Goal: Information Seeking & Learning: Find specific fact

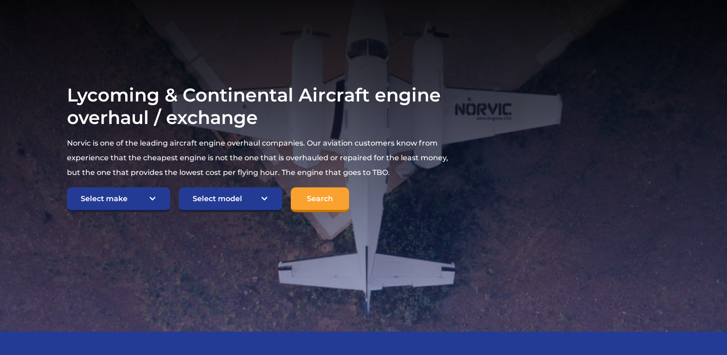
scroll to position [138, 0]
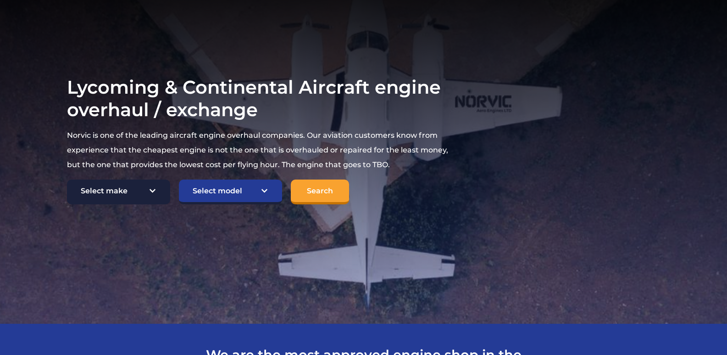
click at [154, 190] on select "Select make TCM Continental Lycoming" at bounding box center [118, 191] width 103 height 25
select select "TCM Continental"
click at [67, 179] on select "Select make TCM Continental Lycoming" at bounding box center [118, 191] width 103 height 25
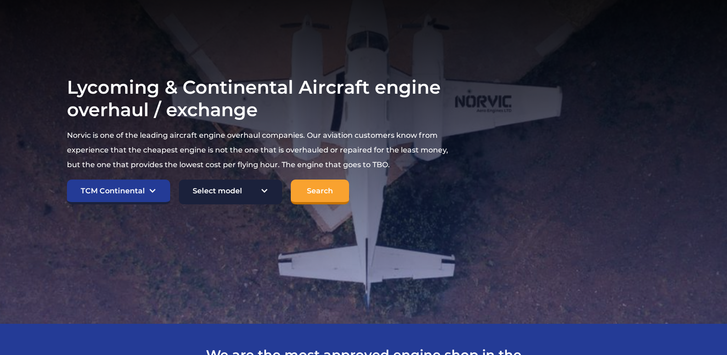
click at [212, 191] on select "Select model American Champion 7KCAB [PERSON_NAME] Citabria IO-320-E2A Beech 23…" at bounding box center [230, 191] width 103 height 25
select select "993"
click at [179, 179] on select "Select model American Champion 7KCAB [PERSON_NAME] Citabria IO-320-E2A Beech 23…" at bounding box center [230, 191] width 103 height 25
click at [265, 190] on select "Select model American Champion 7KCAB [PERSON_NAME] Citabria IO-320-E2A Beech 23…" at bounding box center [230, 191] width 103 height 25
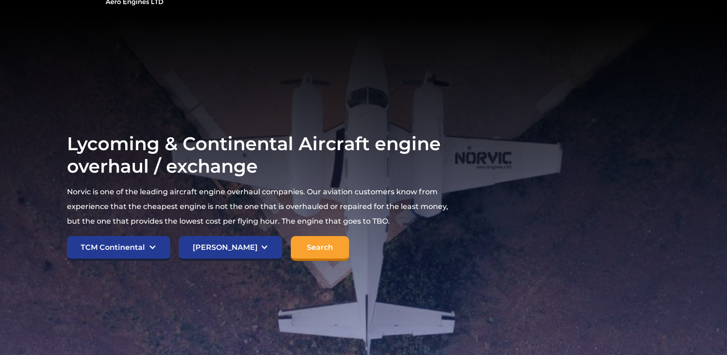
scroll to position [0, 0]
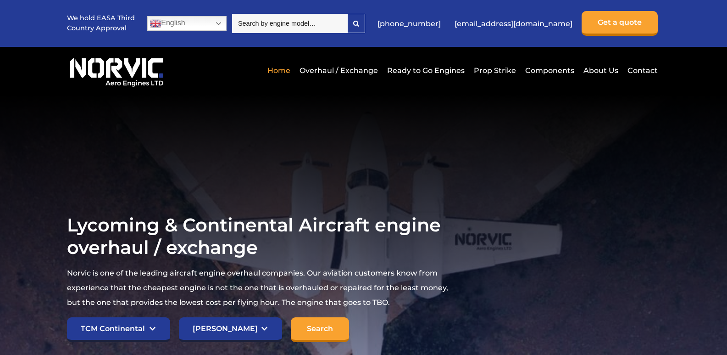
click at [338, 22] on input "search" at bounding box center [289, 23] width 115 height 19
type input "TSIO-360-"
